Goal: Transaction & Acquisition: Download file/media

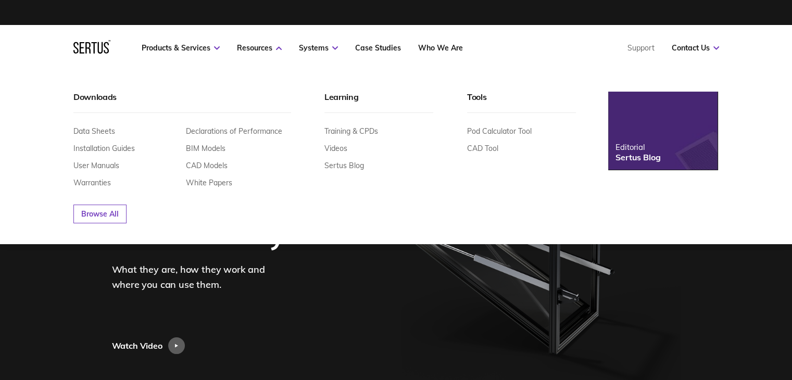
click at [212, 169] on div "Declarations of Performance BIM Models CAD Models White Papers" at bounding box center [238, 157] width 105 height 61
click at [206, 165] on link "CAD Models" at bounding box center [207, 165] width 42 height 9
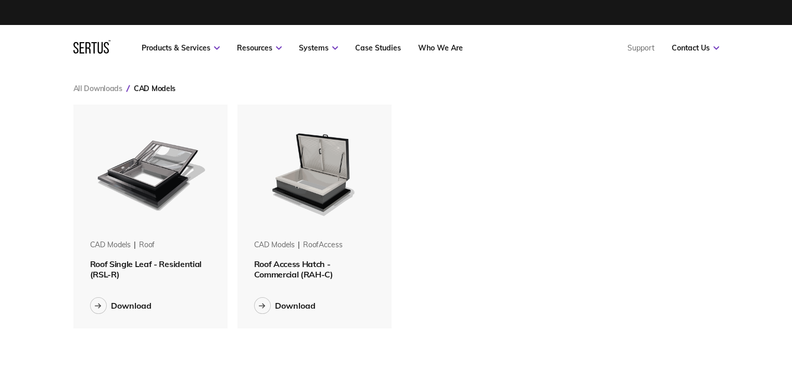
scroll to position [240, 662]
click at [129, 308] on div "Download" at bounding box center [131, 305] width 41 height 10
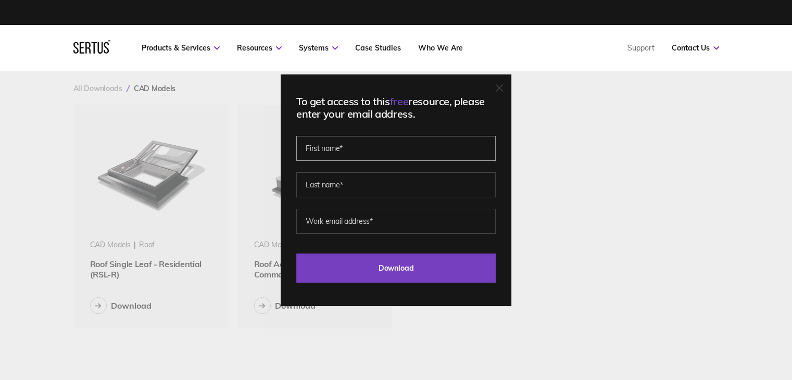
click at [373, 146] on input "text" at bounding box center [395, 148] width 199 height 25
type input "[PERSON_NAME]"
type input "Sakaan"
type input "[PERSON_NAME][EMAIL_ADDRESS][DOMAIN_NAME]"
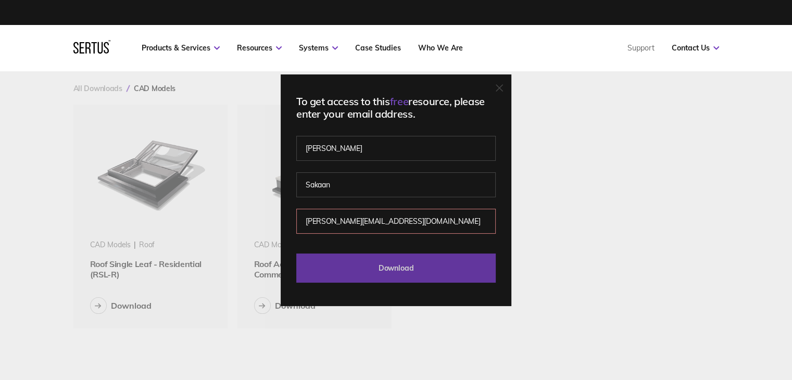
click at [383, 263] on input "Download" at bounding box center [395, 268] width 199 height 29
click at [387, 264] on input "Download" at bounding box center [395, 268] width 199 height 29
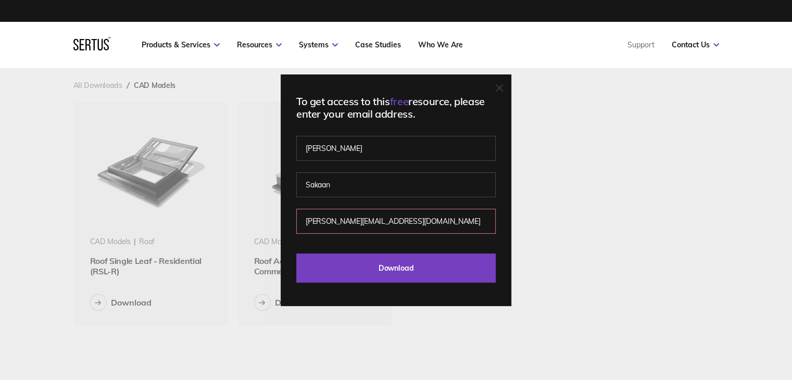
scroll to position [0, 0]
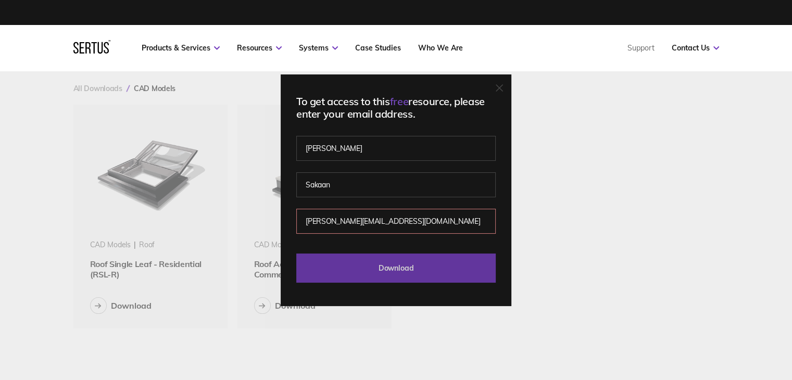
click at [390, 270] on input "Download" at bounding box center [395, 268] width 199 height 29
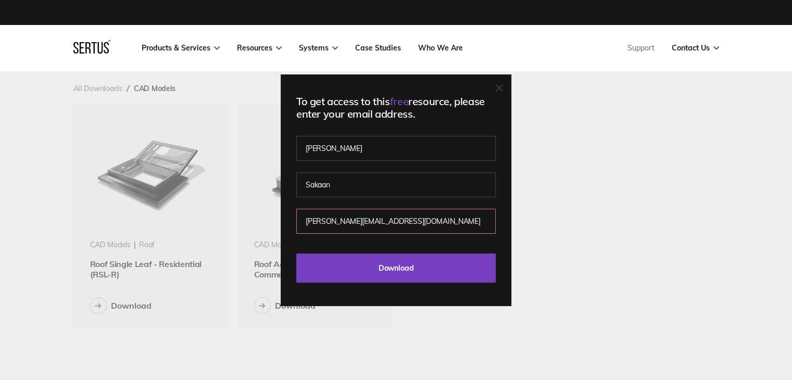
click at [503, 86] on icon at bounding box center [499, 87] width 7 height 7
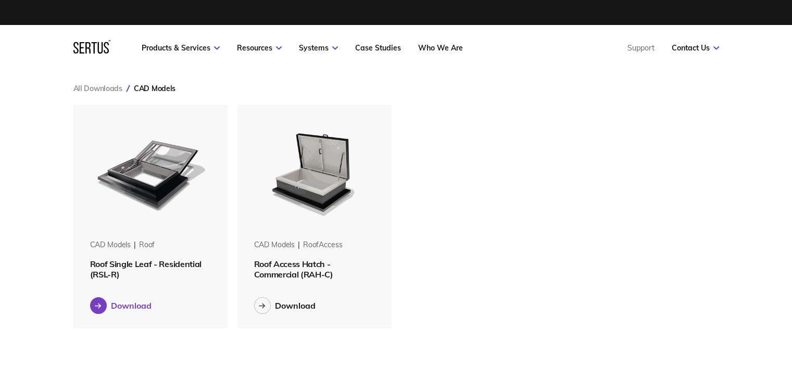
click at [98, 306] on icon at bounding box center [98, 306] width 7 height 6
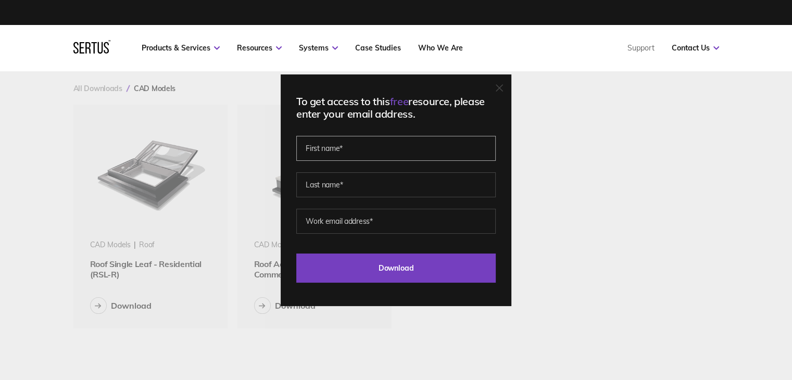
click at [387, 153] on input "text" at bounding box center [395, 148] width 199 height 25
type input "[PERSON_NAME]"
type input "Sakaan"
type input "[PERSON_NAME][EMAIL_ADDRESS][DOMAIN_NAME]"
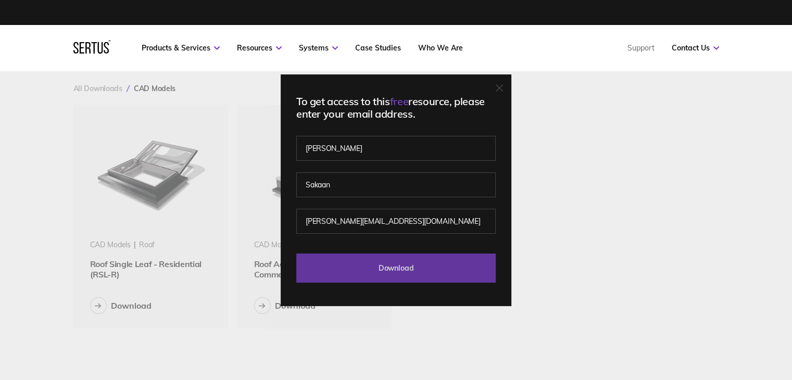
click at [394, 269] on input "Download" at bounding box center [395, 268] width 199 height 29
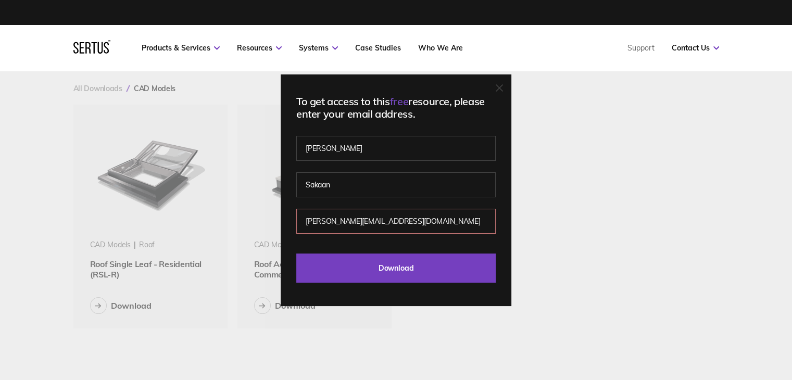
click at [646, 71] on div "To get access to this free resource, please enter your email address. Aya Sakaa…" at bounding box center [396, 190] width 792 height 380
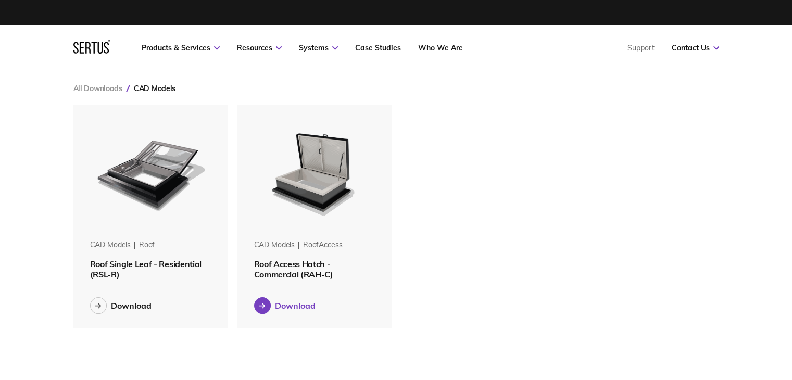
click at [258, 303] on div at bounding box center [262, 305] width 17 height 17
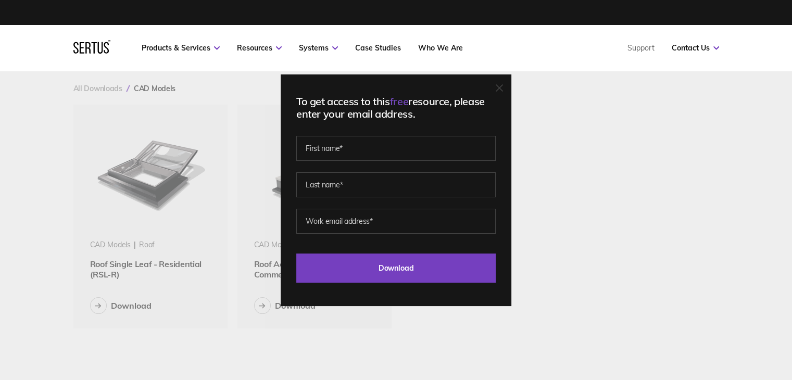
click at [347, 165] on fieldset at bounding box center [395, 177] width 199 height 73
click at [350, 150] on input "text" at bounding box center [395, 148] width 199 height 25
type input "[PERSON_NAME]"
type input "Sakaan"
type input "[PERSON_NAME][EMAIL_ADDRESS][DOMAIN_NAME]"
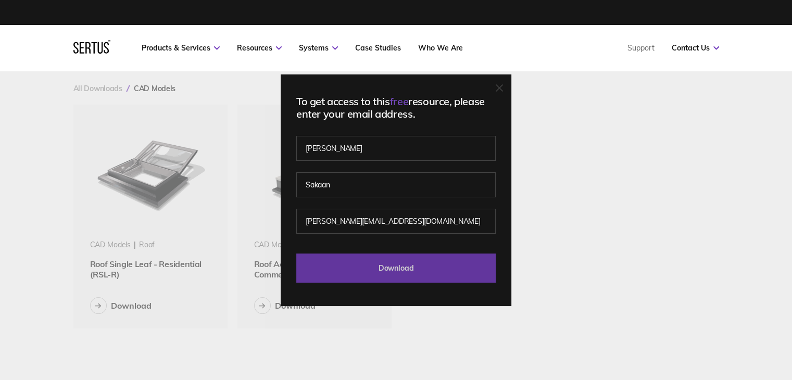
click at [391, 275] on input "Download" at bounding box center [395, 268] width 199 height 29
click at [391, 266] on input "Download" at bounding box center [395, 268] width 199 height 29
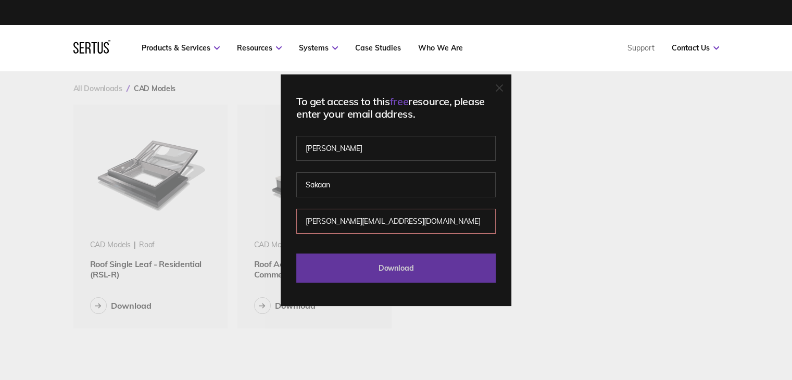
click at [391, 266] on input "Download" at bounding box center [395, 268] width 199 height 29
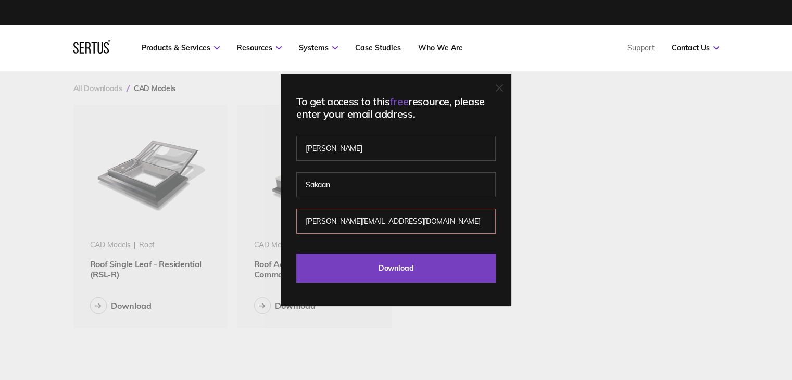
click at [498, 86] on div "To get access to this free resource, please enter your email address. Aya Sakaa…" at bounding box center [396, 190] width 231 height 232
click at [503, 83] on div at bounding box center [499, 88] width 7 height 10
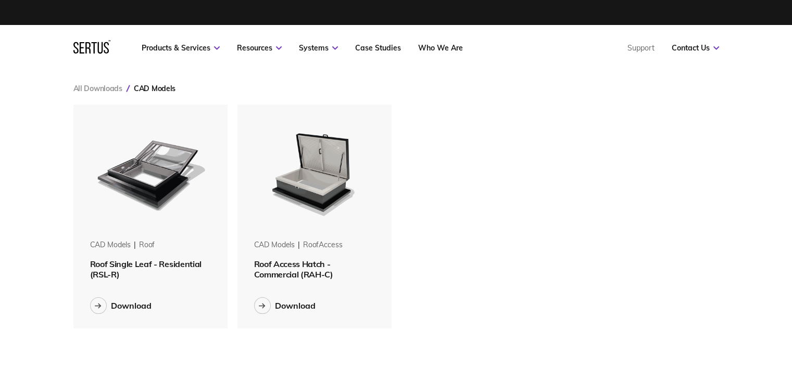
click at [503, 83] on div "All Downloads CAD Models CAD Models roof Roof Single Leaf - Residential (RSL-R)…" at bounding box center [396, 237] width 687 height 333
